Goal: Find contact information: Find contact information

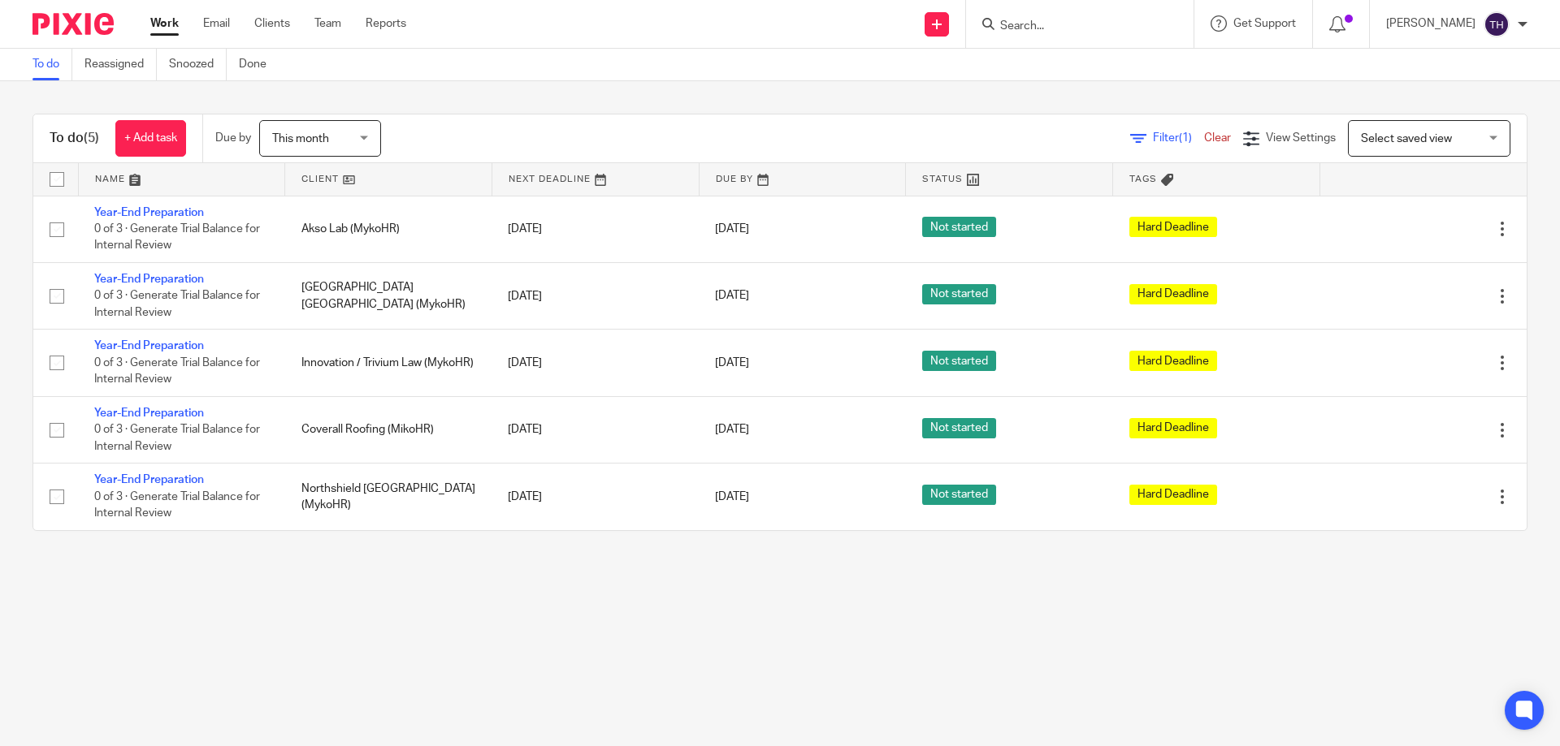
click at [1063, 22] on input "Search" at bounding box center [1071, 26] width 146 height 15
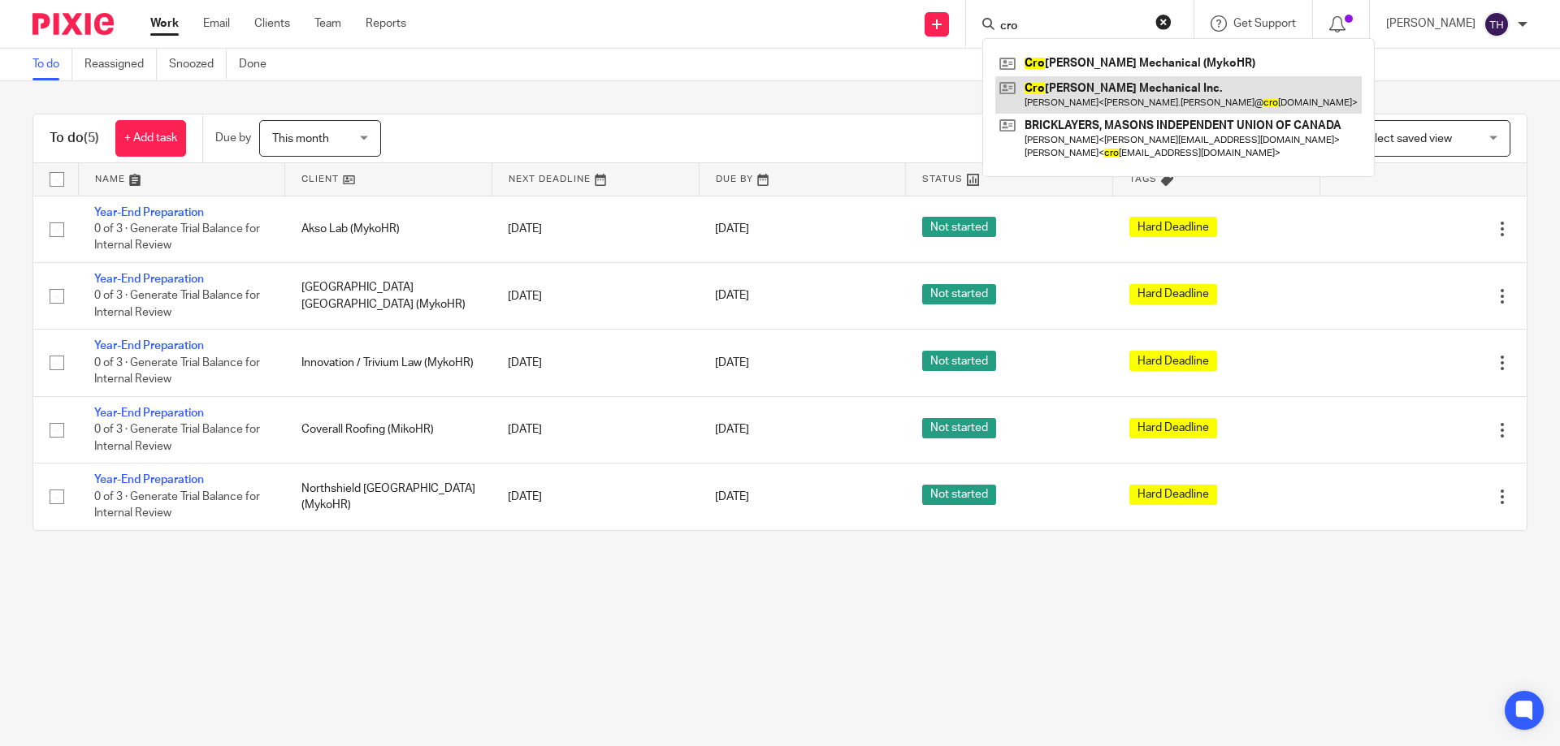
type input "cro"
click at [1097, 90] on link at bounding box center [1178, 94] width 366 height 37
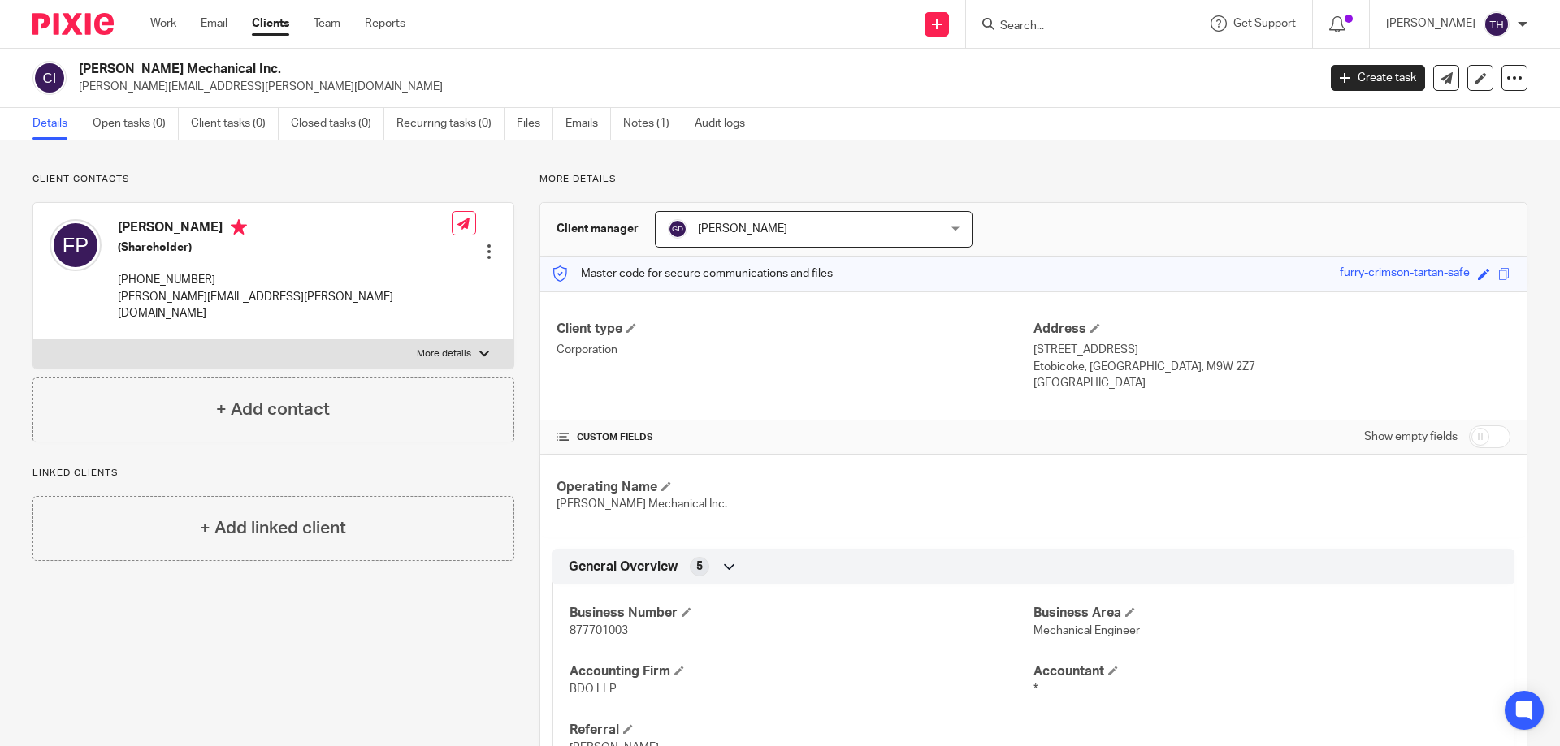
click at [597, 626] on span "877701003" at bounding box center [598, 630] width 58 height 11
click at [599, 625] on span "877701003" at bounding box center [598, 630] width 58 height 11
click at [599, 628] on span "877701003" at bounding box center [598, 630] width 58 height 11
copy span "877701003"
